Goal: Transaction & Acquisition: Subscribe to service/newsletter

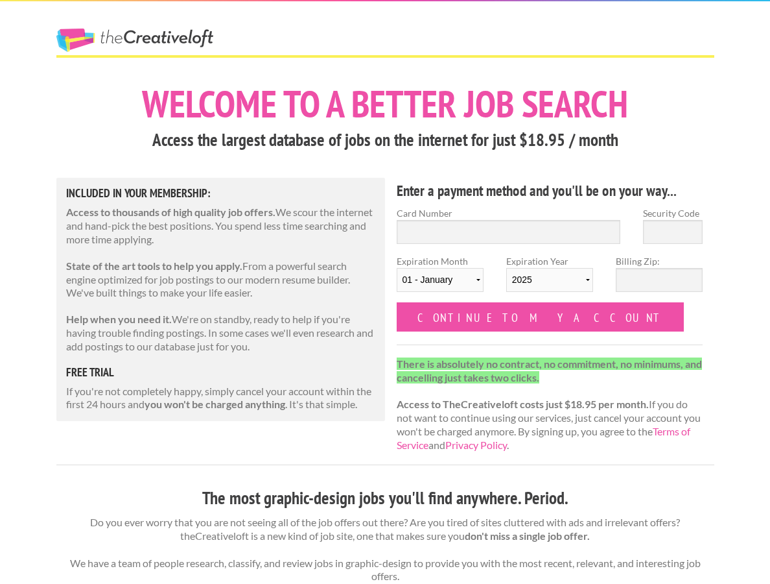
click at [283, 281] on p "State of the art tools to help you apply. From a powerful search engine optimiz…" at bounding box center [221, 279] width 310 height 40
click at [130, 45] on link "The Creative Loft" at bounding box center [134, 40] width 157 height 23
click at [134, 229] on p "Access to thousands of high quality job offers. We scour the internet and hand-…" at bounding box center [221, 226] width 310 height 40
click at [45, 21] on div "The Creative Loft" at bounding box center [158, 28] width 227 height 54
click at [85, 27] on div "The Creative Loft" at bounding box center [158, 28] width 227 height 54
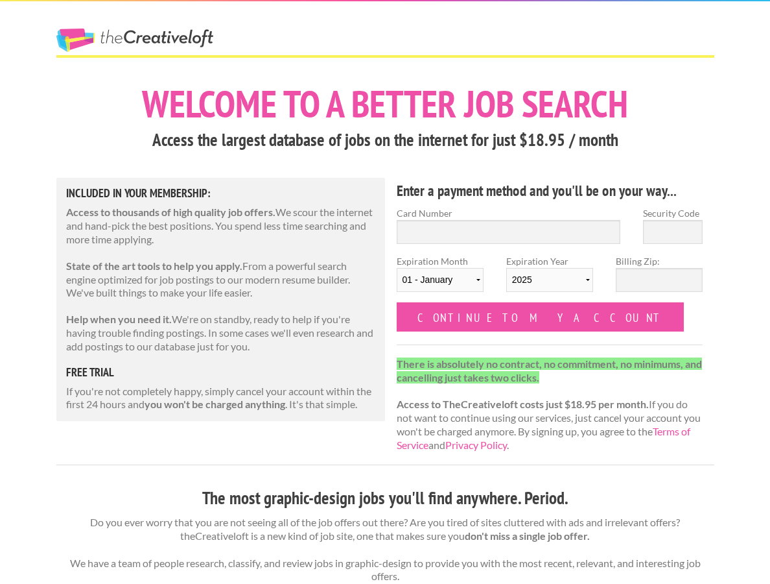
click at [153, 39] on link "The Creative Loft" at bounding box center [134, 40] width 157 height 23
click at [154, 39] on link "The Creative Loft" at bounding box center [134, 40] width 157 height 23
click at [337, 111] on h1 "Welcome to a better job search" at bounding box center [385, 104] width 658 height 38
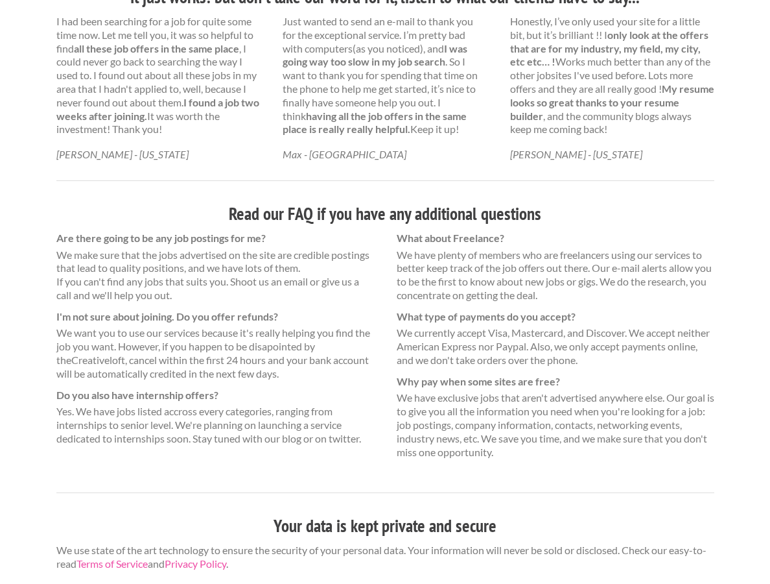
scroll to position [766, 0]
